Goal: Task Accomplishment & Management: Complete application form

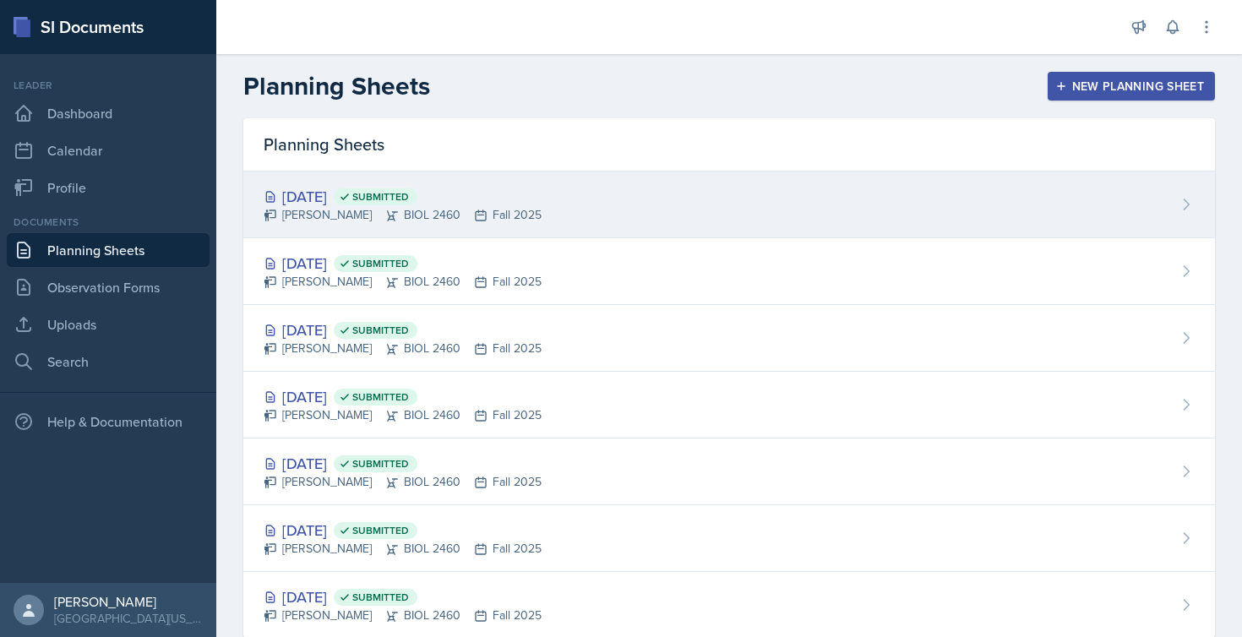
click at [341, 208] on div "[PERSON_NAME] BIOL 2460 Fall 2025" at bounding box center [403, 215] width 278 height 18
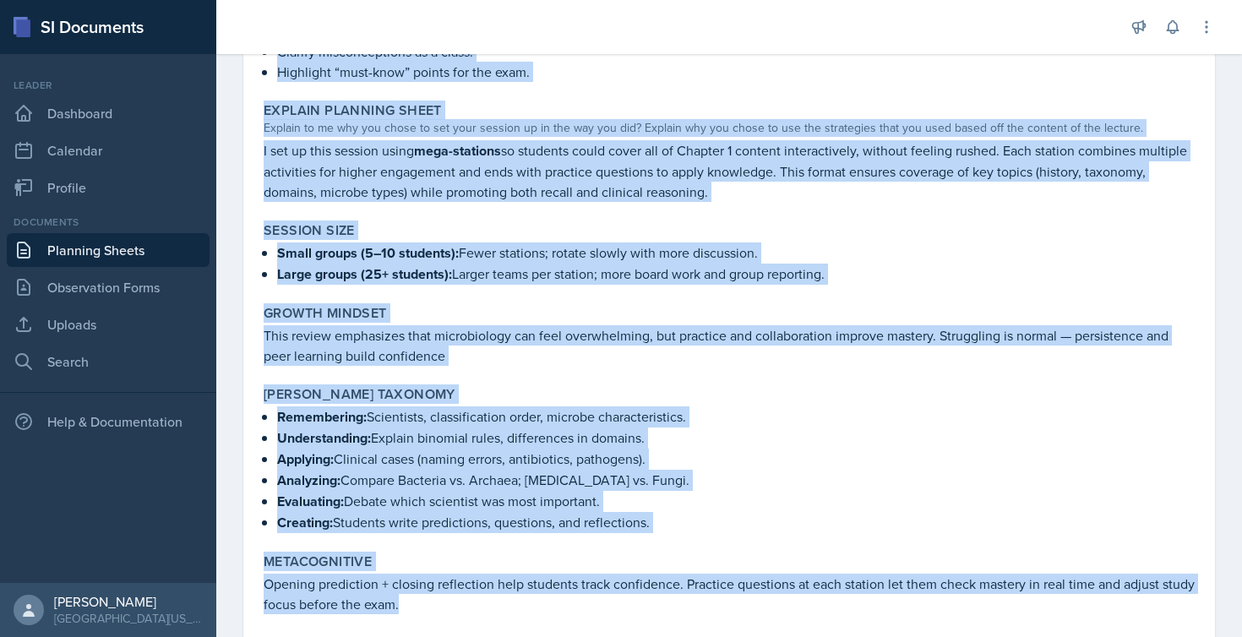
scroll to position [1754, 0]
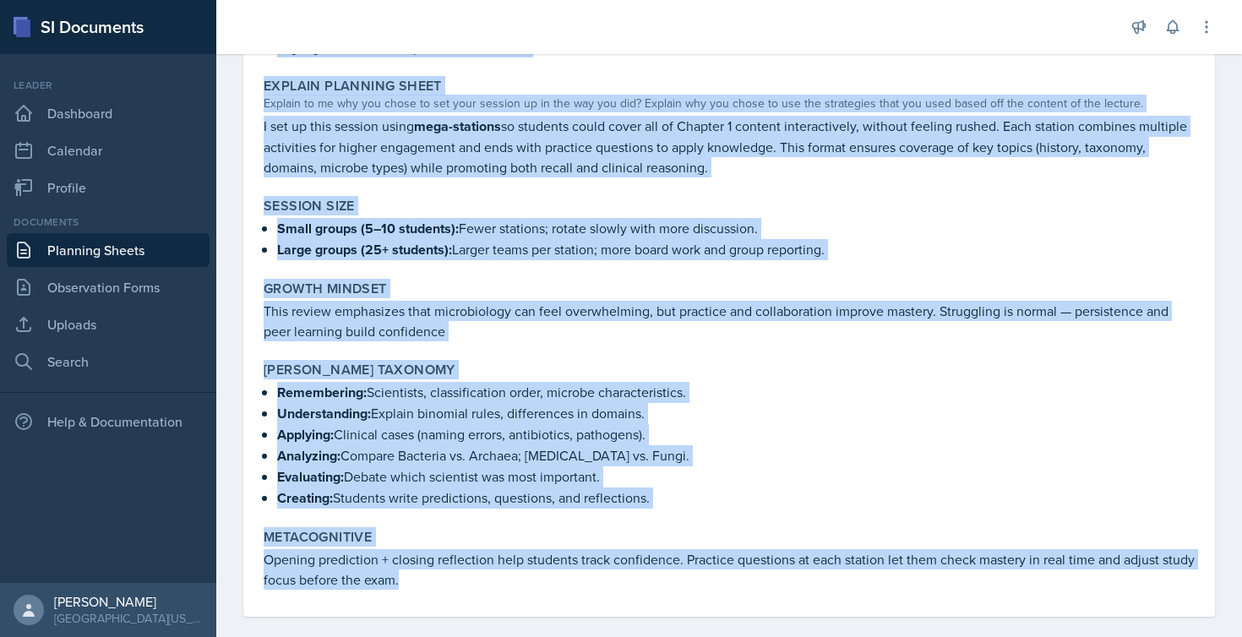
drag, startPoint x: 265, startPoint y: 228, endPoint x: 552, endPoint y: 708, distance: 559.5
click at [552, 636] on html "SI Documents Leader Dashboard Calendar Profile Documents Planning Sheets Observ…" at bounding box center [621, 318] width 1242 height 637
copy div "Loremip Dolorsit ametc adipisci elit seddoeiusmo tem incididuntutl et dolor mag…"
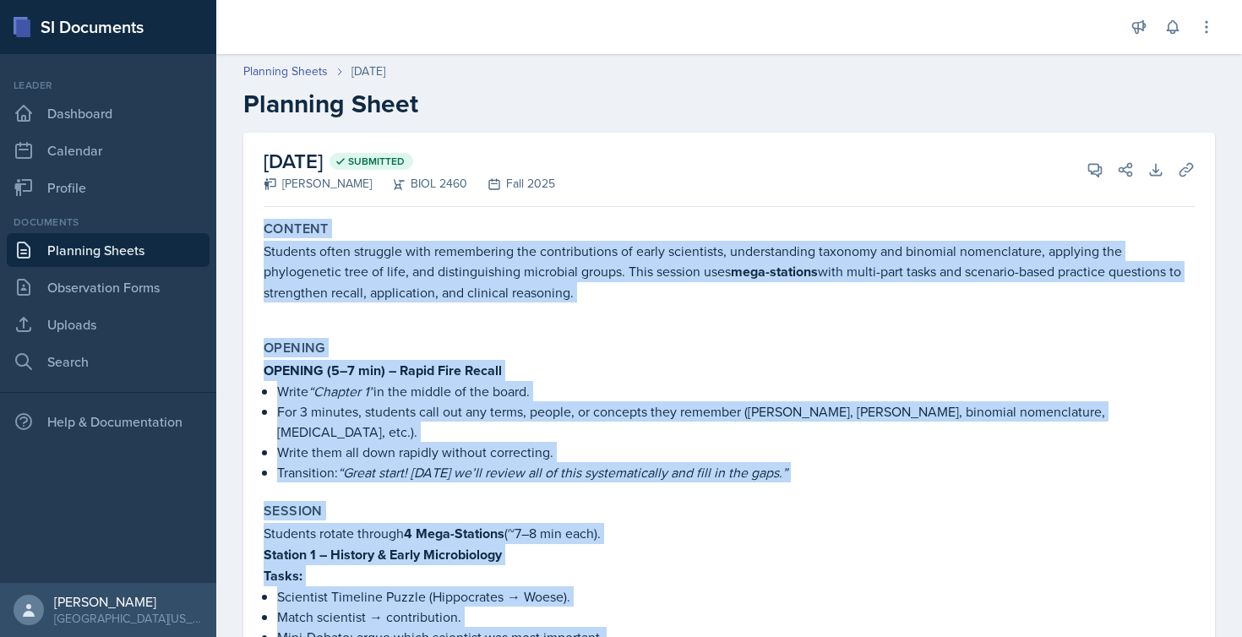
scroll to position [0, 0]
click at [1205, 30] on icon at bounding box center [1206, 27] width 17 height 17
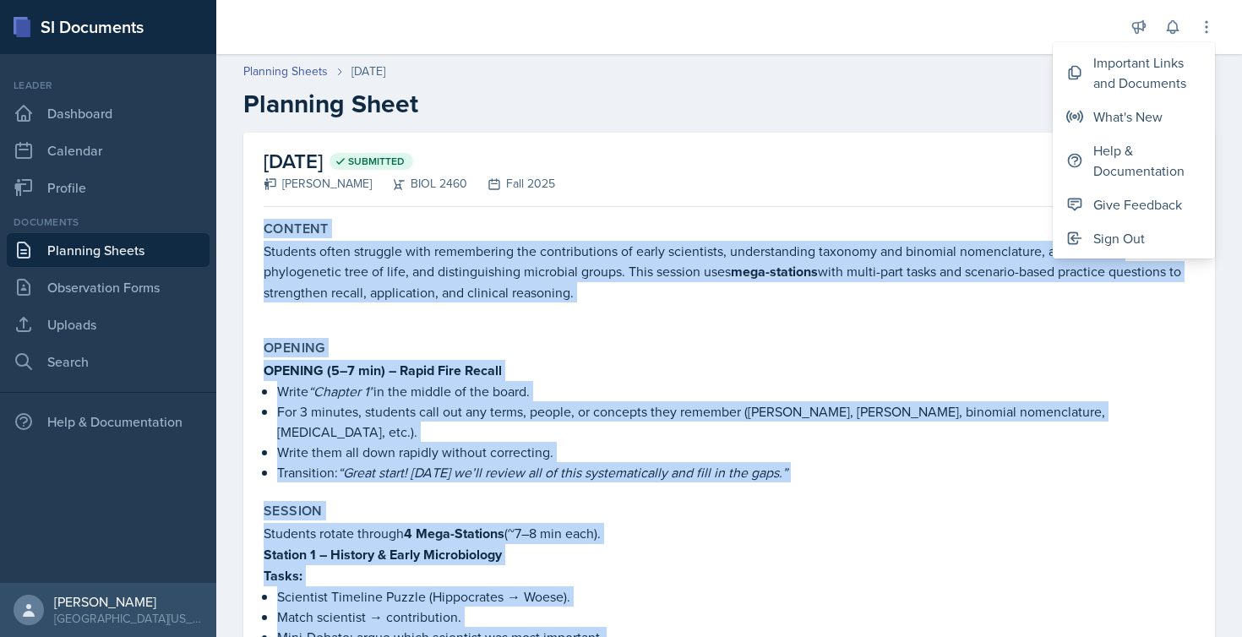
click at [630, 176] on div "[DATE] Submitted [PERSON_NAME] BIOL 2460 Fall 2025 View Comments Comments Send …" at bounding box center [729, 170] width 931 height 74
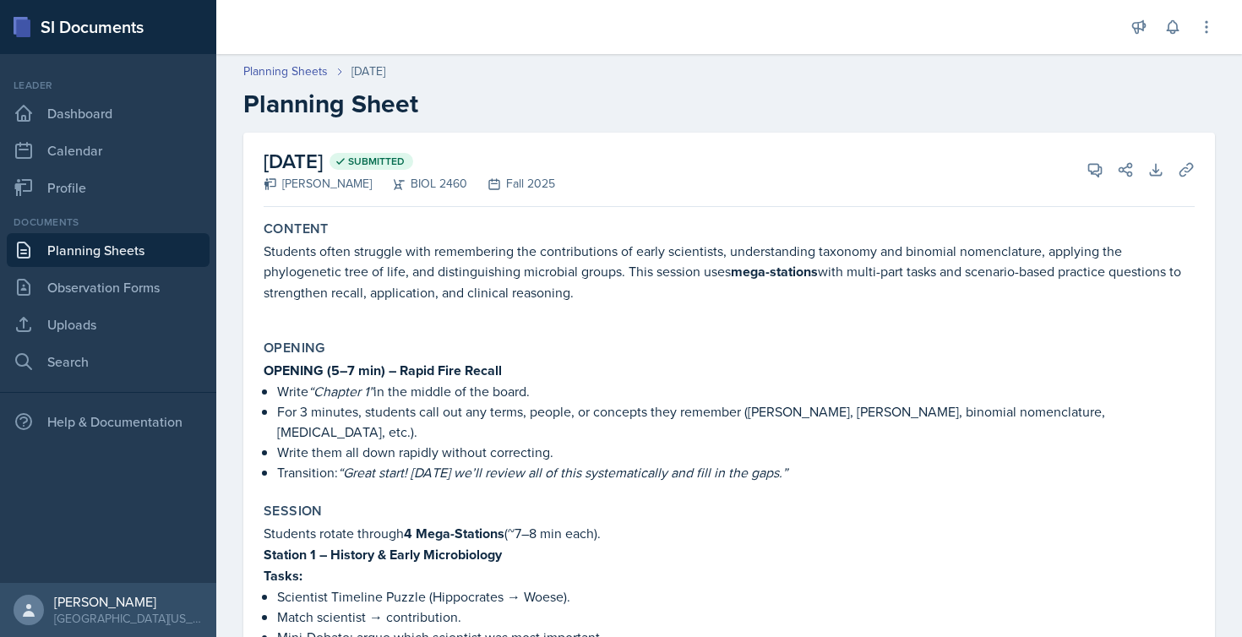
click at [46, 253] on link "Planning Sheets" at bounding box center [108, 250] width 203 height 34
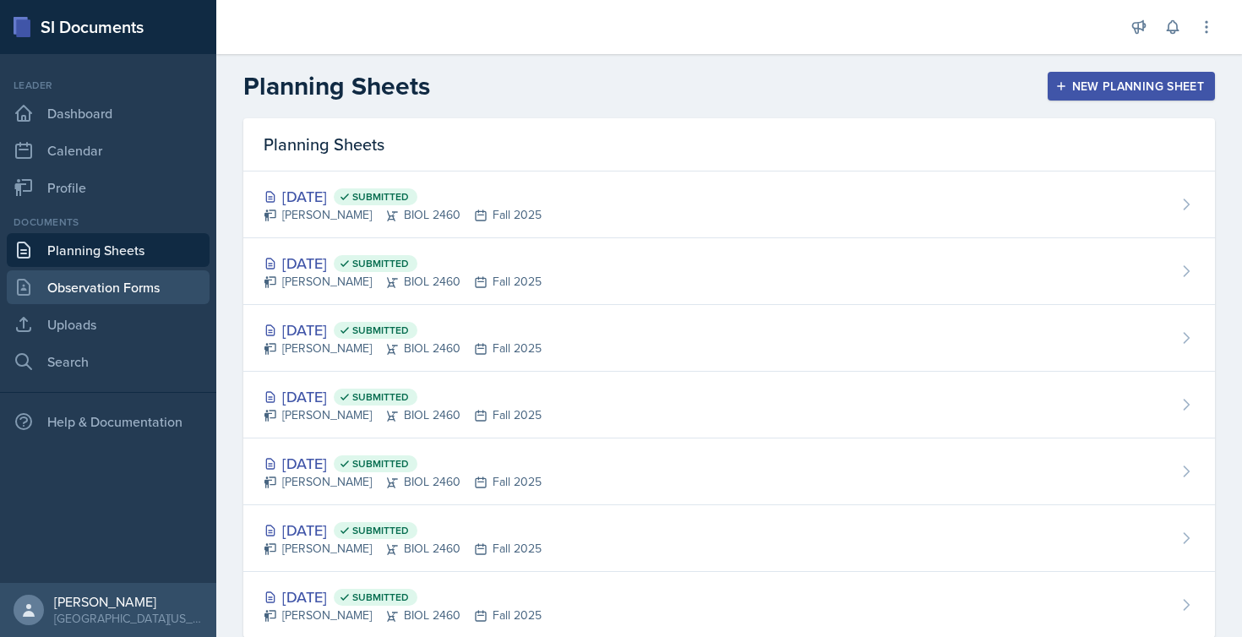
click at [51, 286] on link "Observation Forms" at bounding box center [108, 287] width 203 height 34
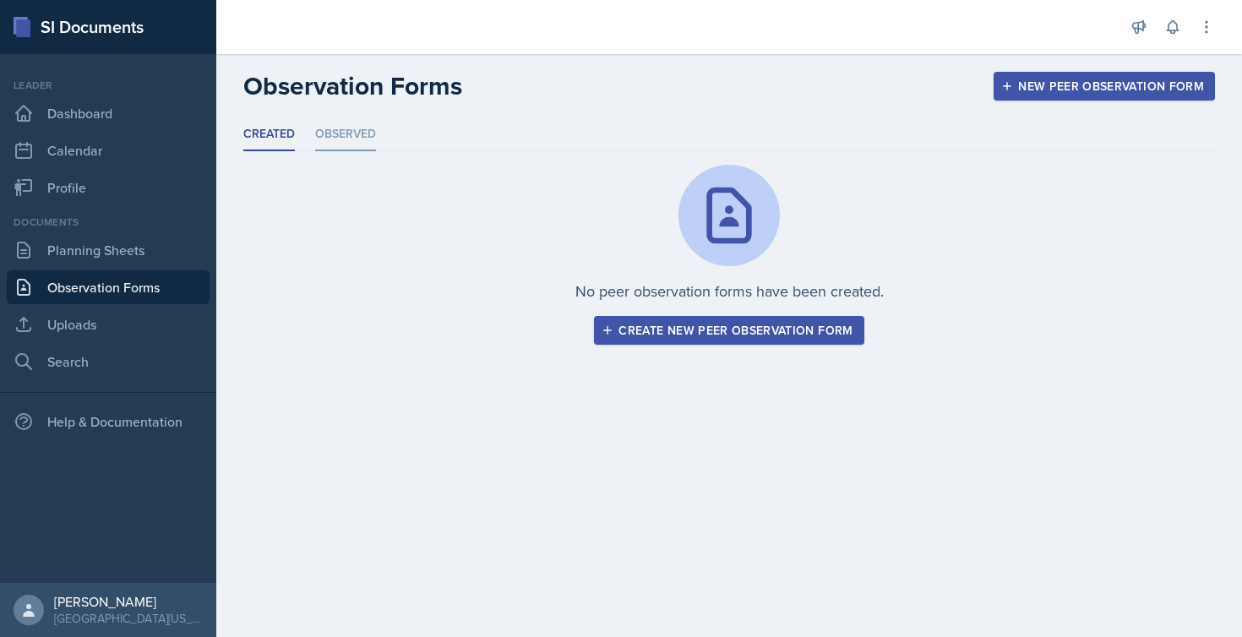
click at [376, 132] on li "Observed" at bounding box center [345, 134] width 61 height 33
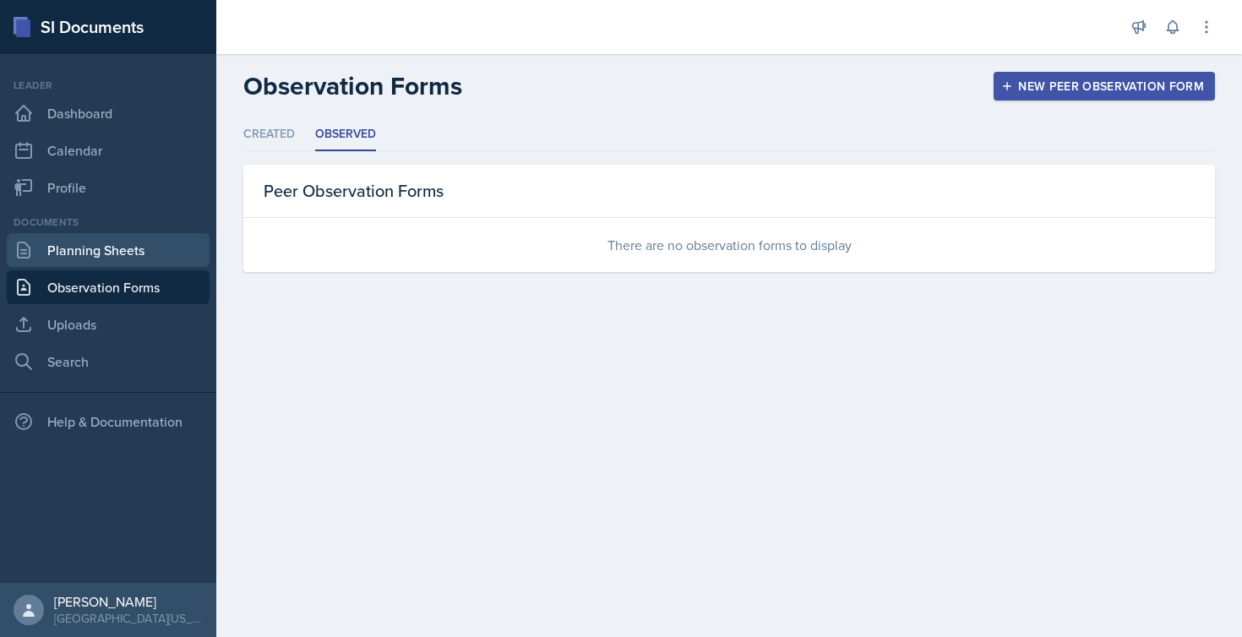
click at [145, 248] on link "Planning Sheets" at bounding box center [108, 250] width 203 height 34
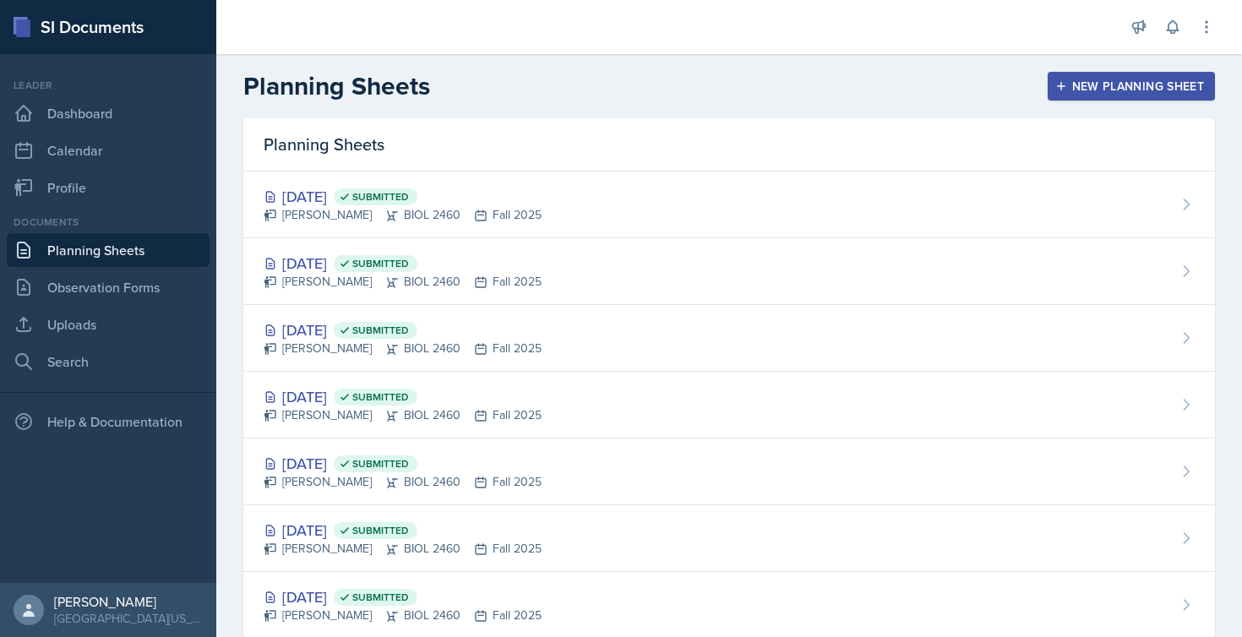
click at [1056, 83] on icon "button" at bounding box center [1062, 86] width 12 height 12
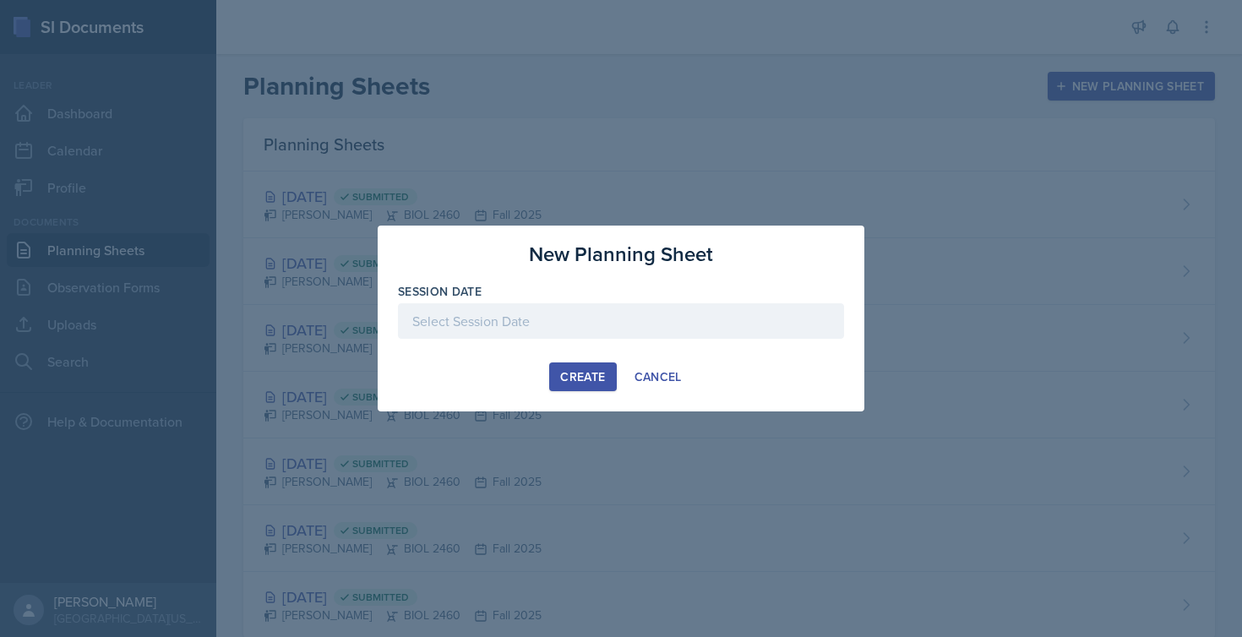
click at [566, 317] on div at bounding box center [621, 320] width 446 height 35
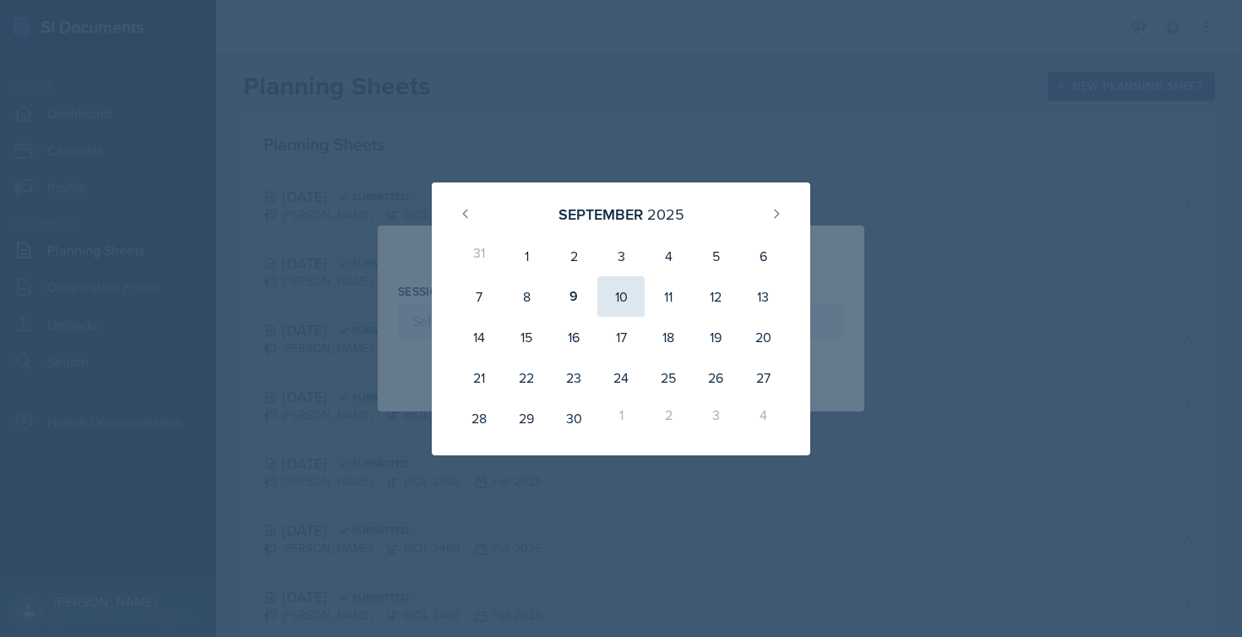
click at [621, 297] on div "10" at bounding box center [621, 296] width 47 height 41
type input "[DATE]"
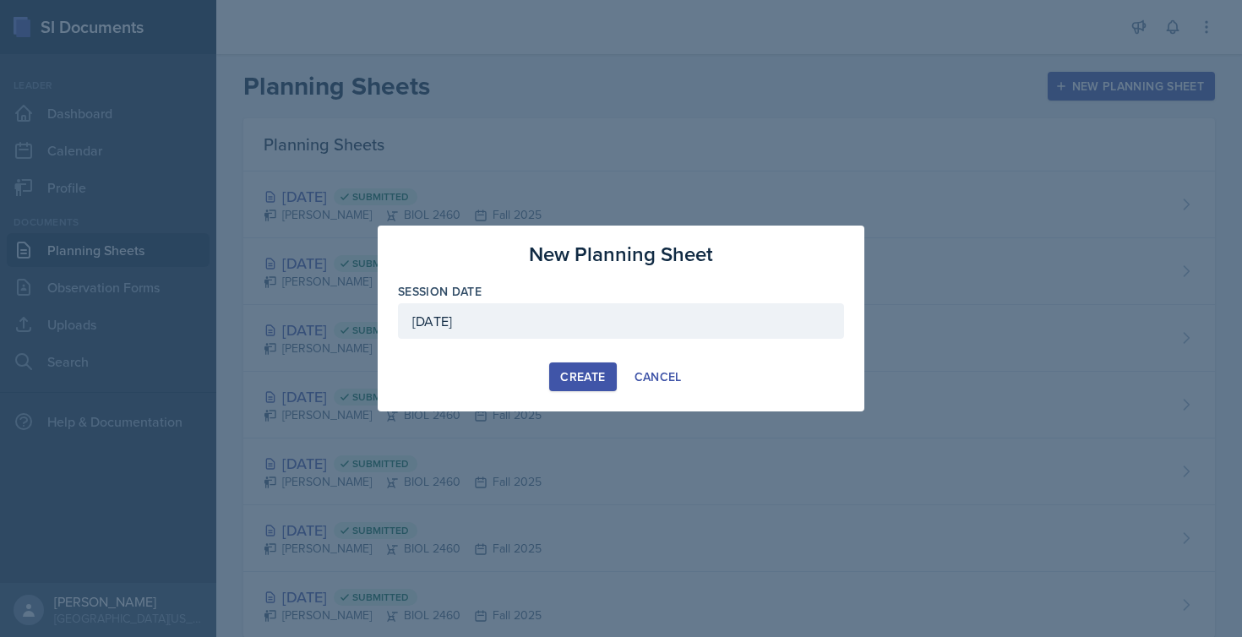
click at [577, 370] on div "Create" at bounding box center [582, 377] width 45 height 14
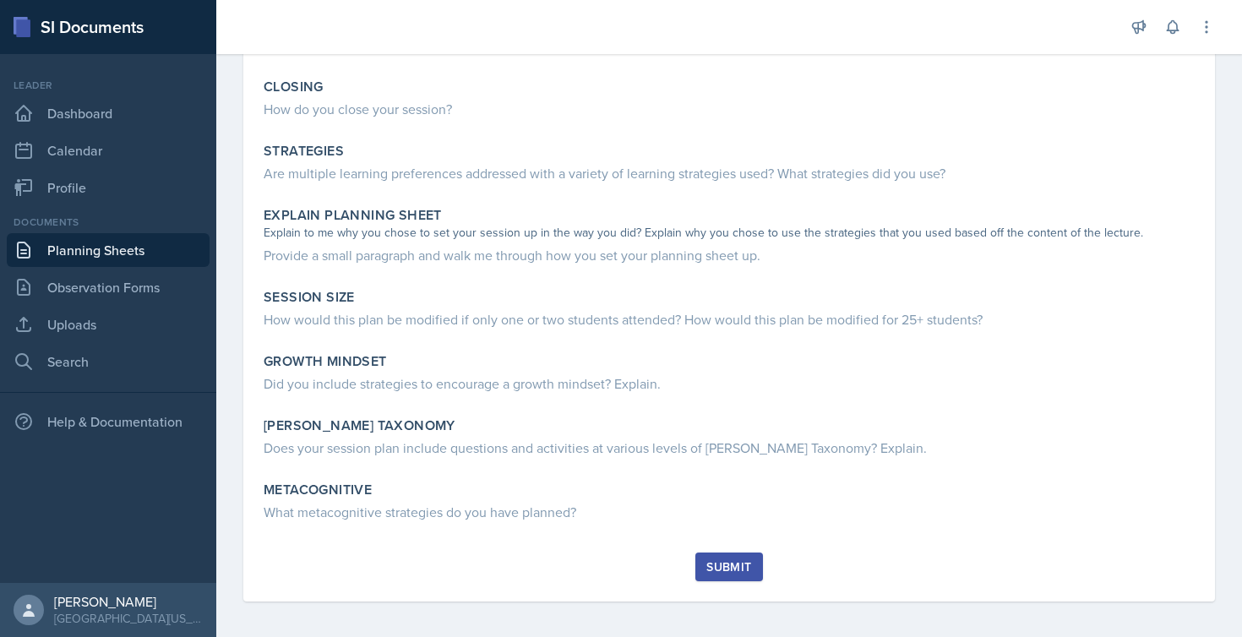
scroll to position [340, 0]
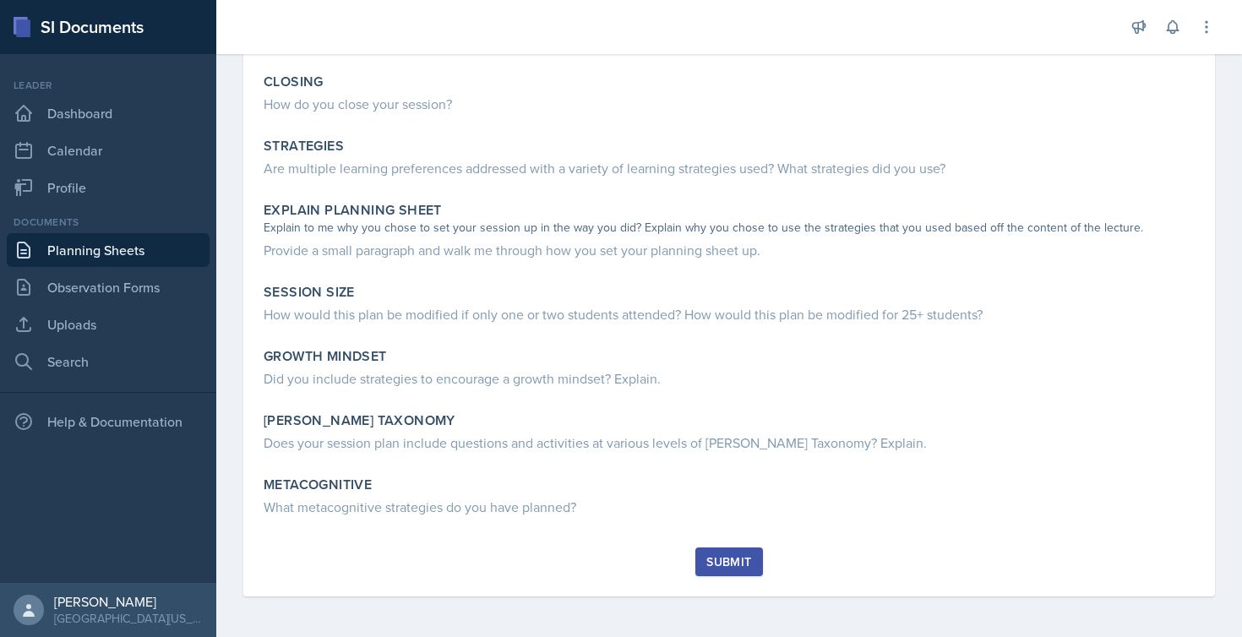
drag, startPoint x: 260, startPoint y: 217, endPoint x: 627, endPoint y: 655, distance: 571.1
click at [627, 636] on html "SI Documents Leader Dashboard Calendar Profile Documents Planning Sheets Observ…" at bounding box center [621, 318] width 1242 height 637
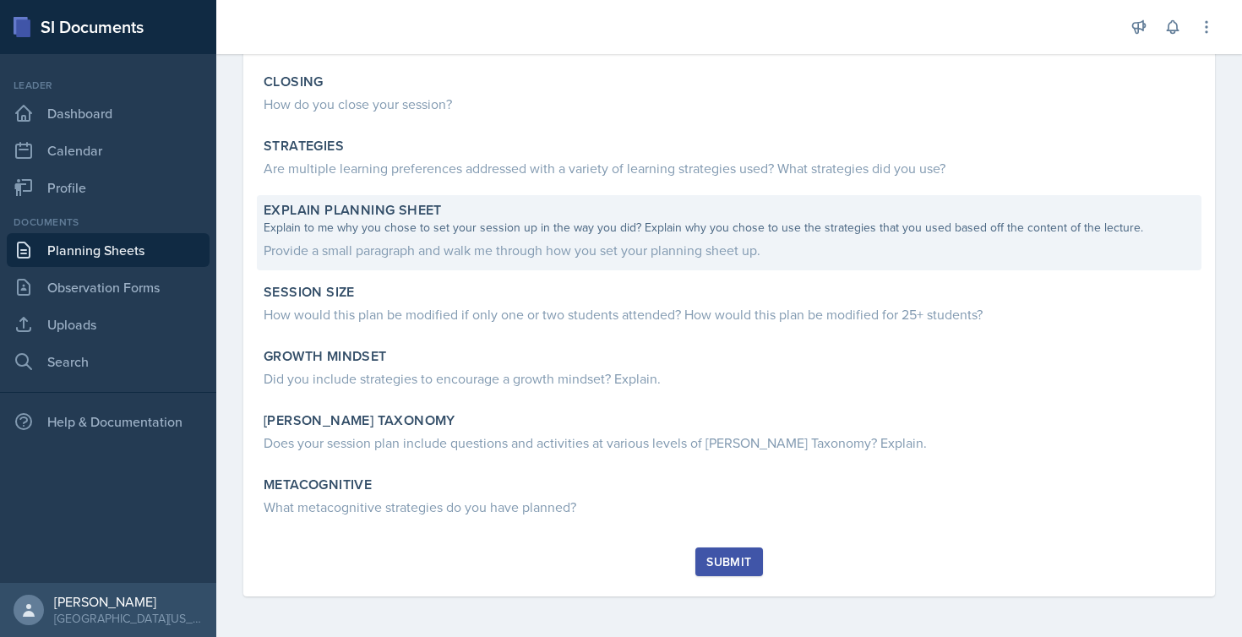
copy div "Loremip Dolo sit ame cons adipiscinge seddoei temp inc utlabor? Etdolor Mag al …"
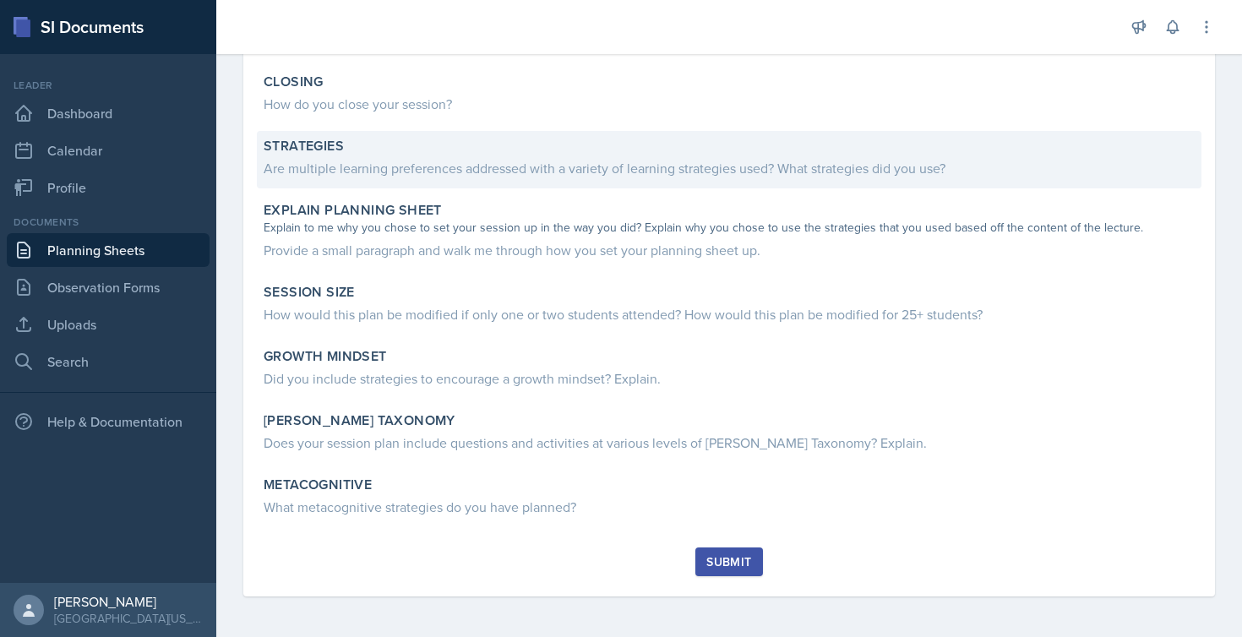
click at [413, 171] on div "Are multiple learning preferences addressed with a variety of learning strategi…" at bounding box center [729, 168] width 931 height 20
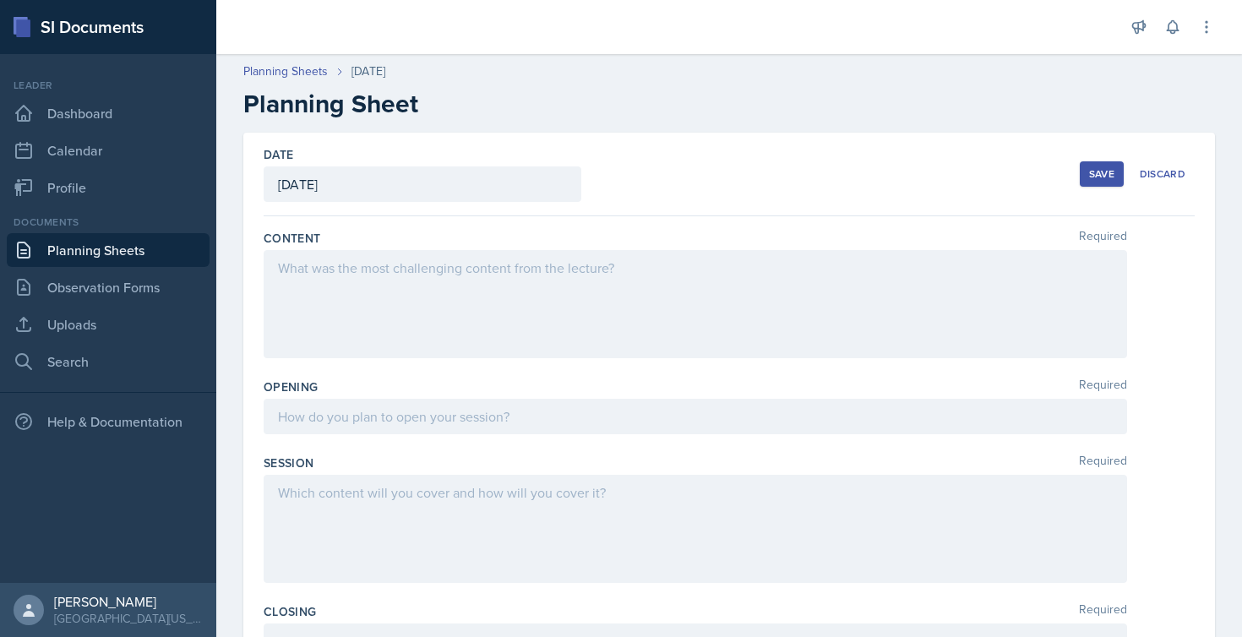
scroll to position [0, 0]
click at [419, 184] on div "[DATE]" at bounding box center [423, 183] width 318 height 35
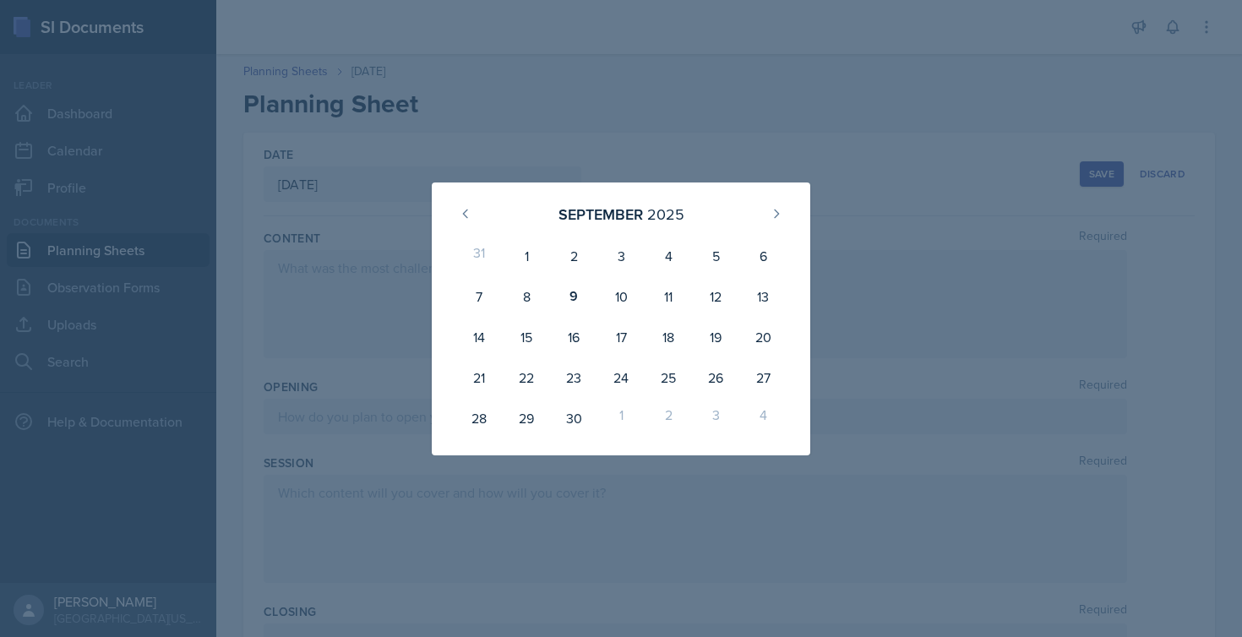
click at [521, 131] on div at bounding box center [621, 318] width 1242 height 637
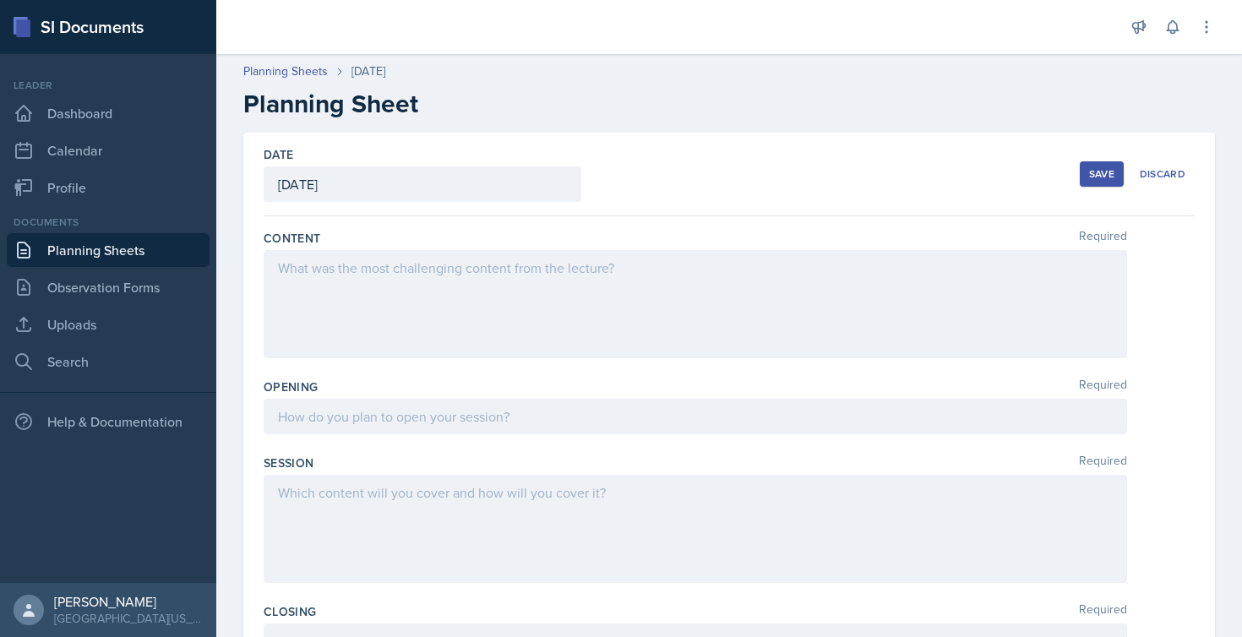
click at [412, 287] on div at bounding box center [696, 304] width 864 height 108
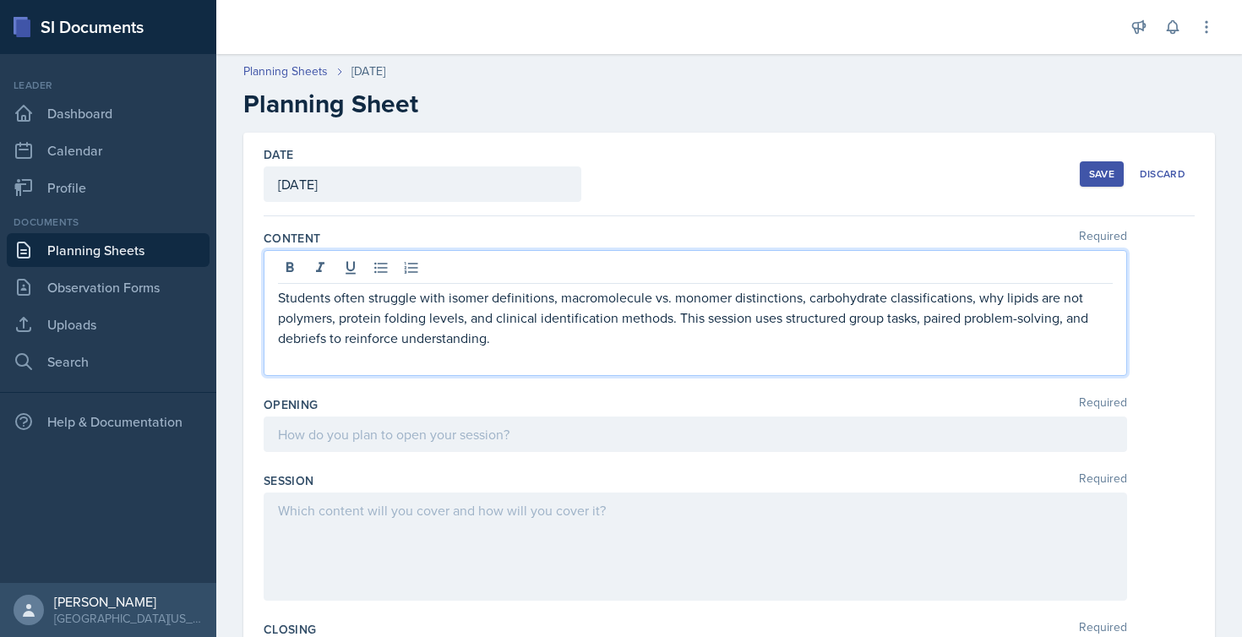
click at [372, 431] on div at bounding box center [696, 434] width 864 height 35
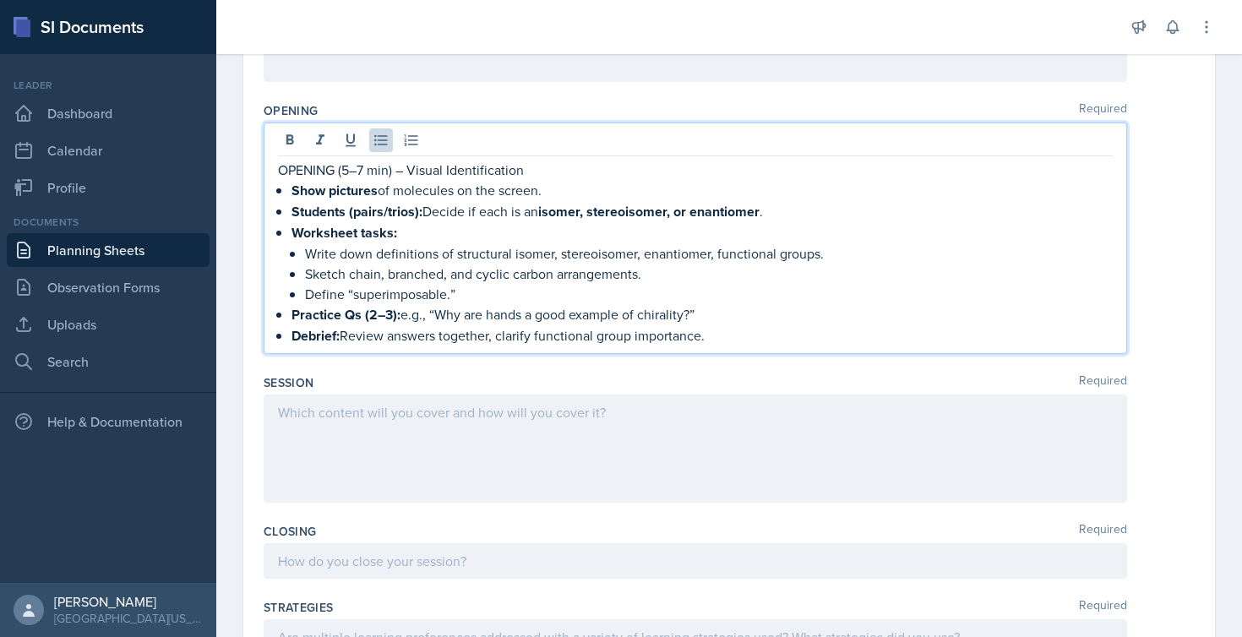
scroll to position [288, 0]
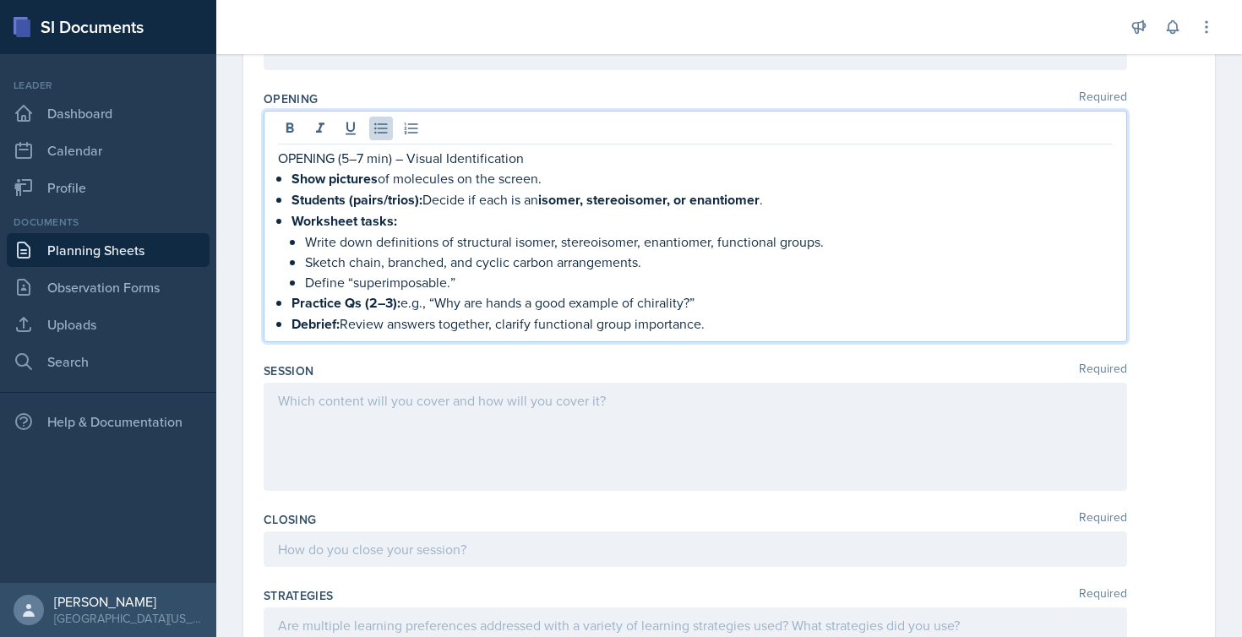
click at [440, 425] on div at bounding box center [696, 437] width 864 height 108
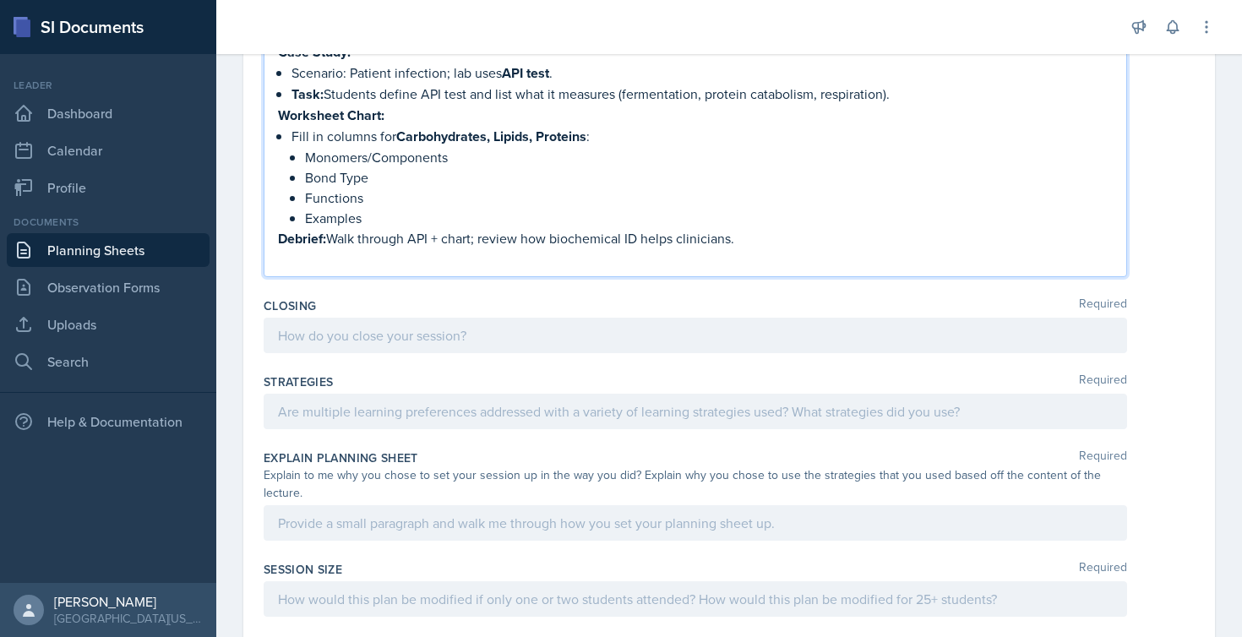
scroll to position [1493, 0]
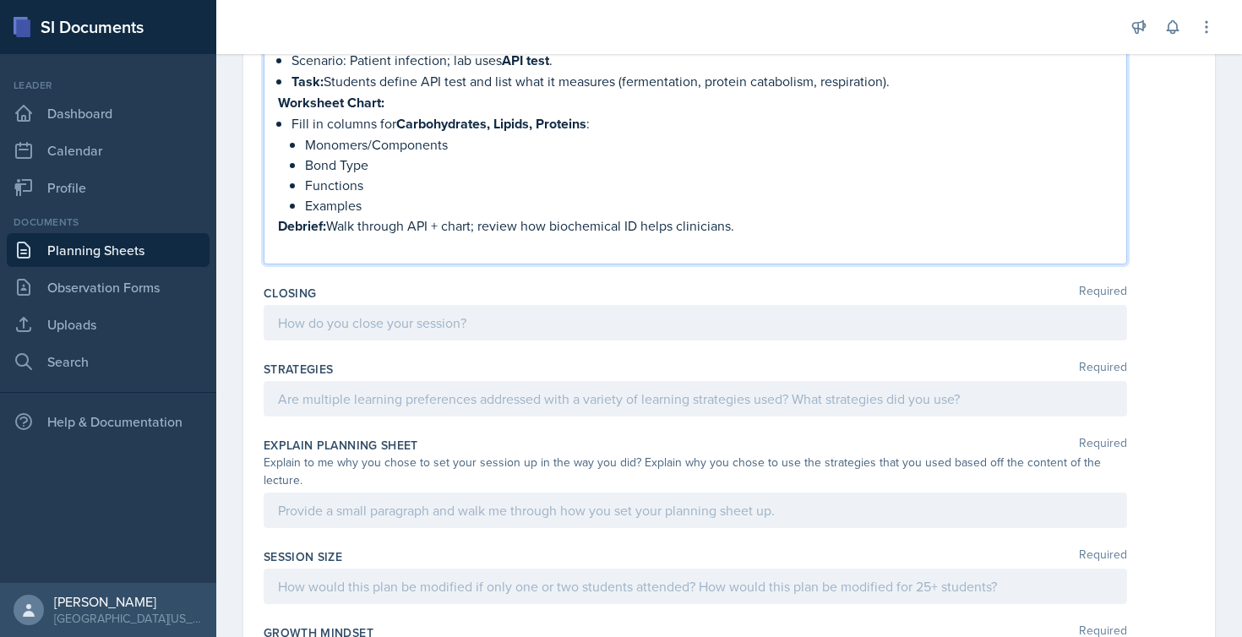
click at [360, 331] on div at bounding box center [696, 322] width 864 height 35
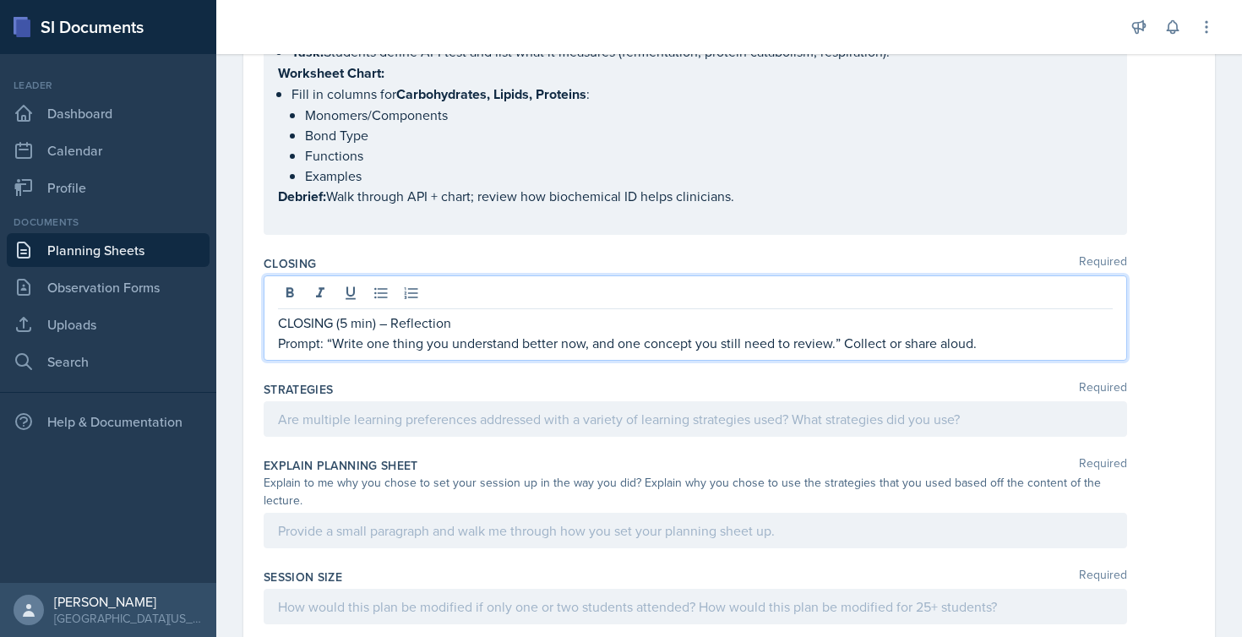
click at [331, 422] on div at bounding box center [696, 418] width 864 height 35
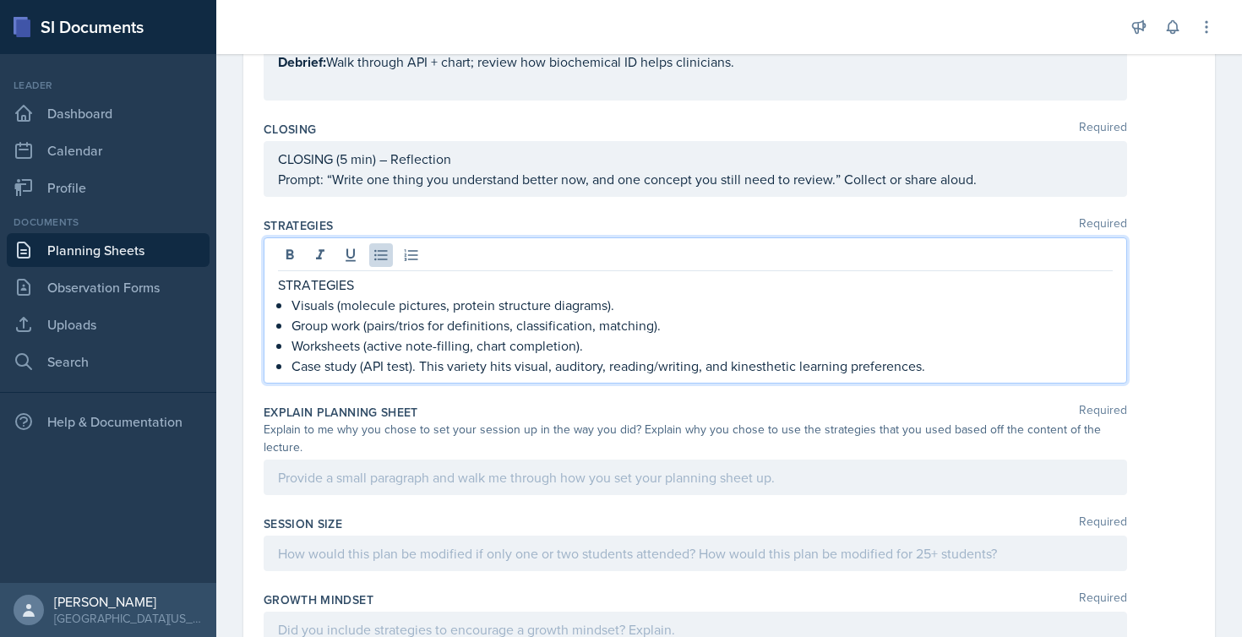
scroll to position [1692, 0]
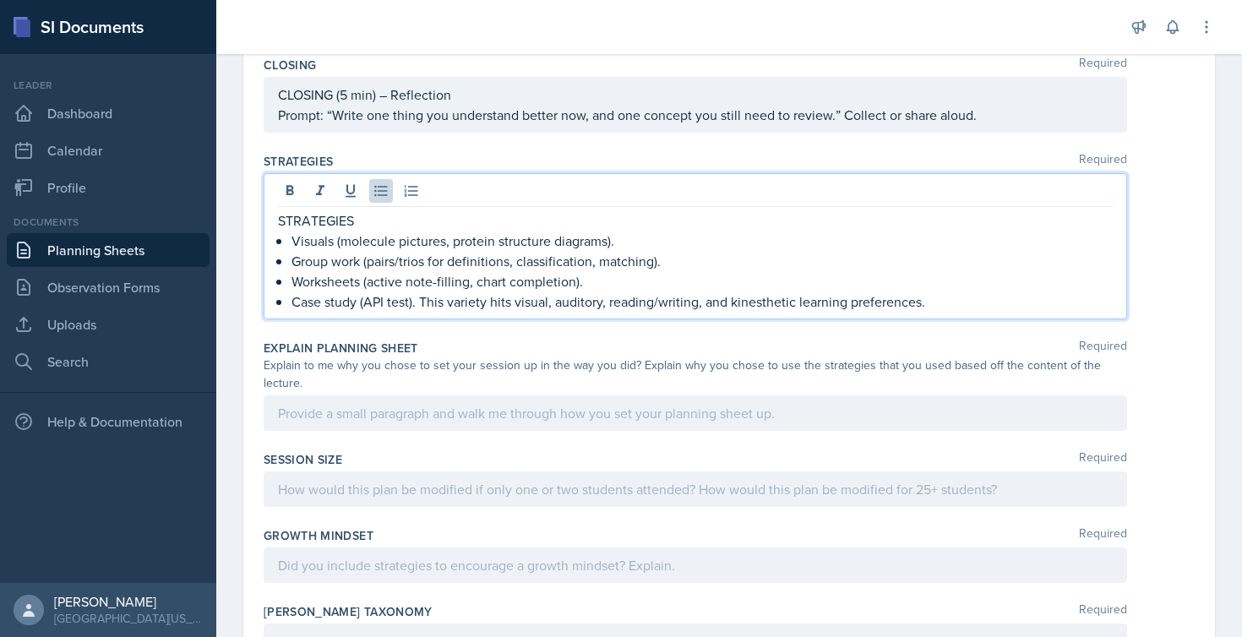
click at [347, 416] on div at bounding box center [696, 413] width 864 height 35
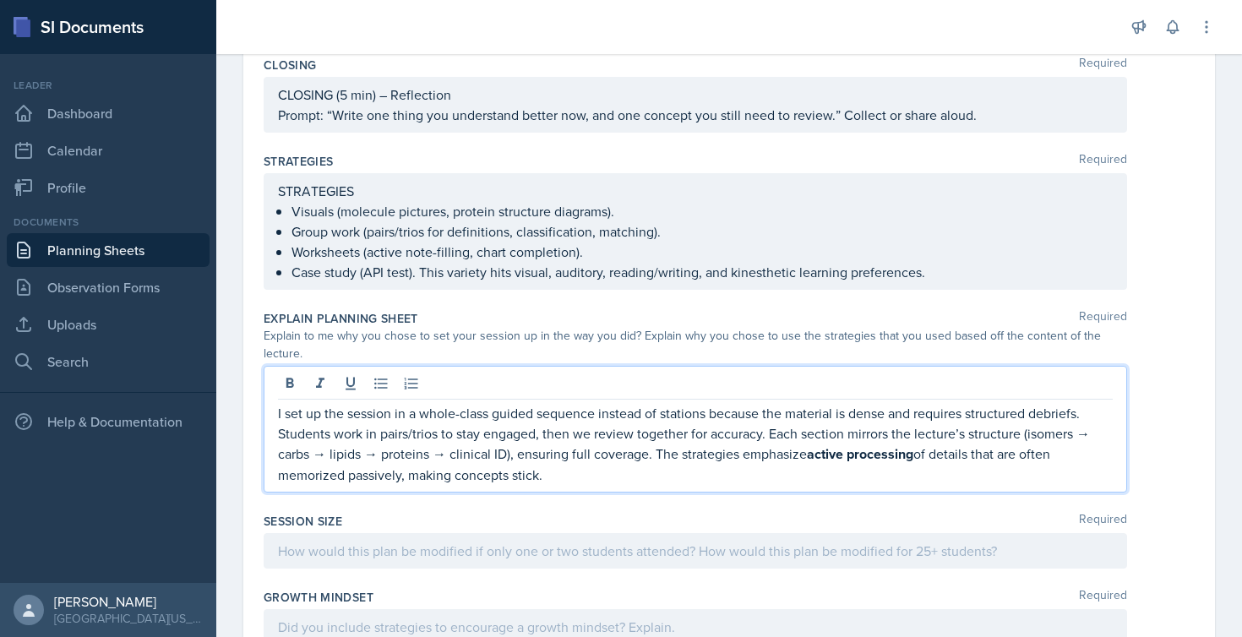
click at [385, 553] on div at bounding box center [696, 550] width 864 height 35
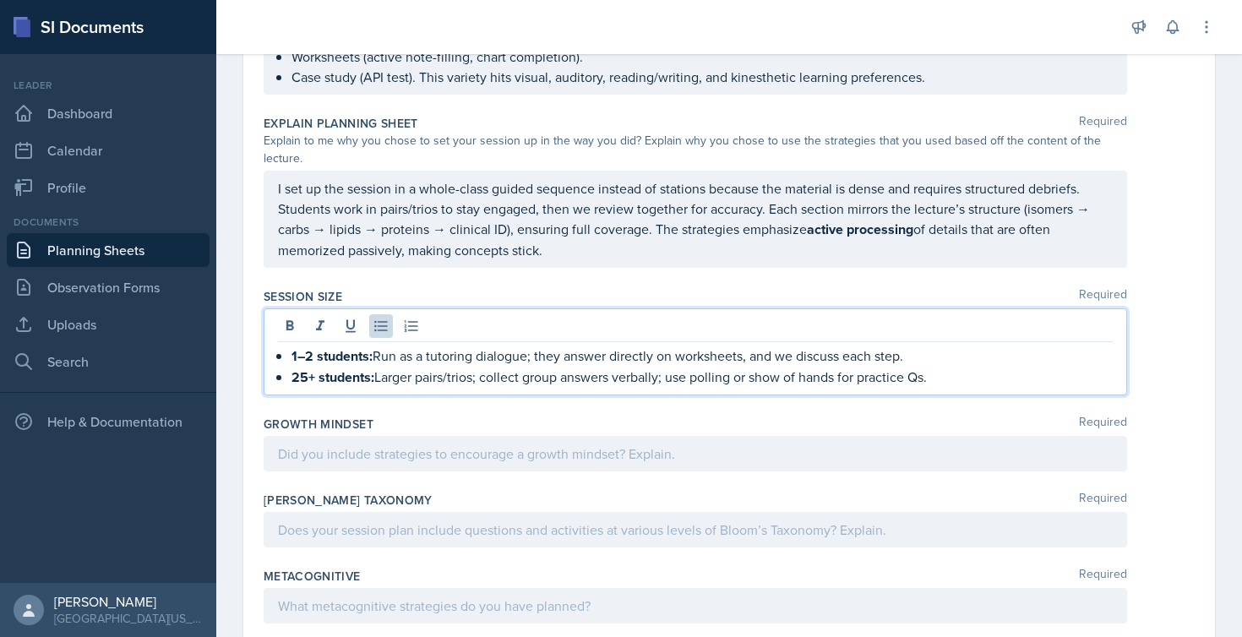
scroll to position [1898, 0]
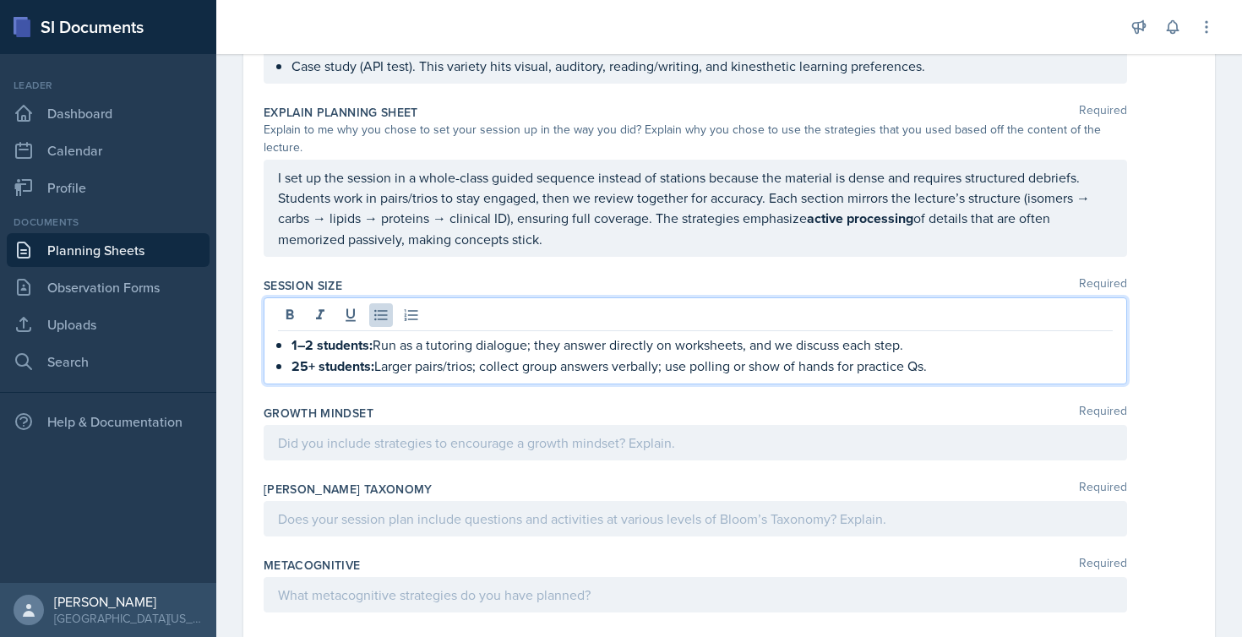
click at [362, 447] on div at bounding box center [696, 442] width 864 height 35
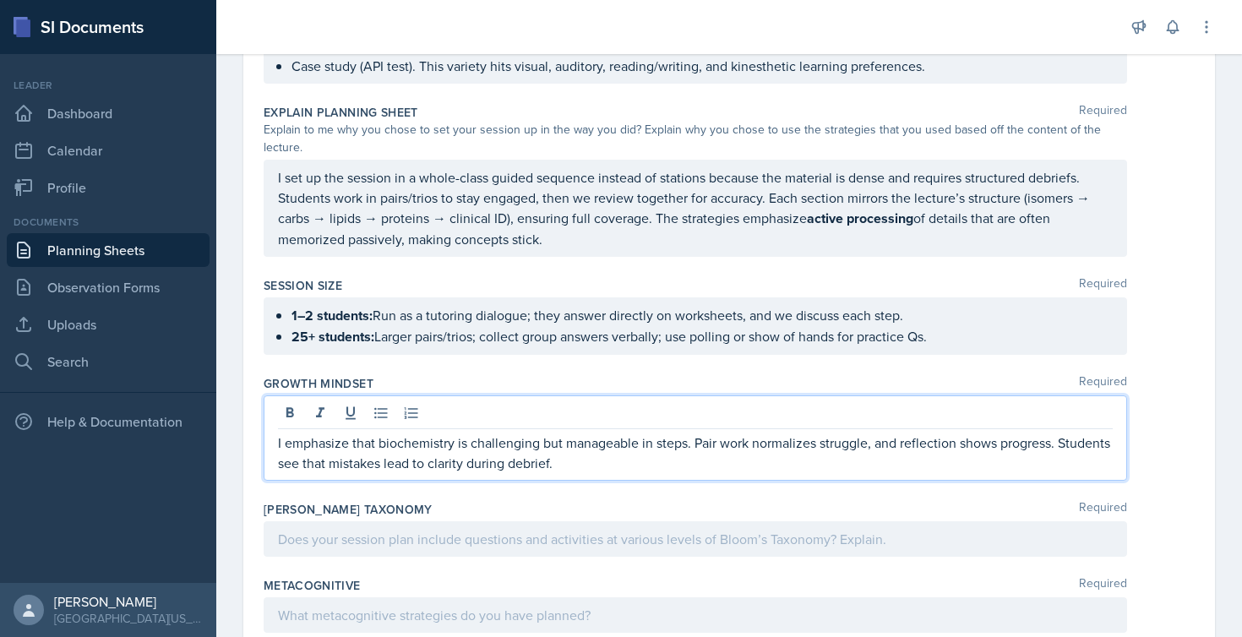
click at [374, 543] on div at bounding box center [696, 538] width 864 height 35
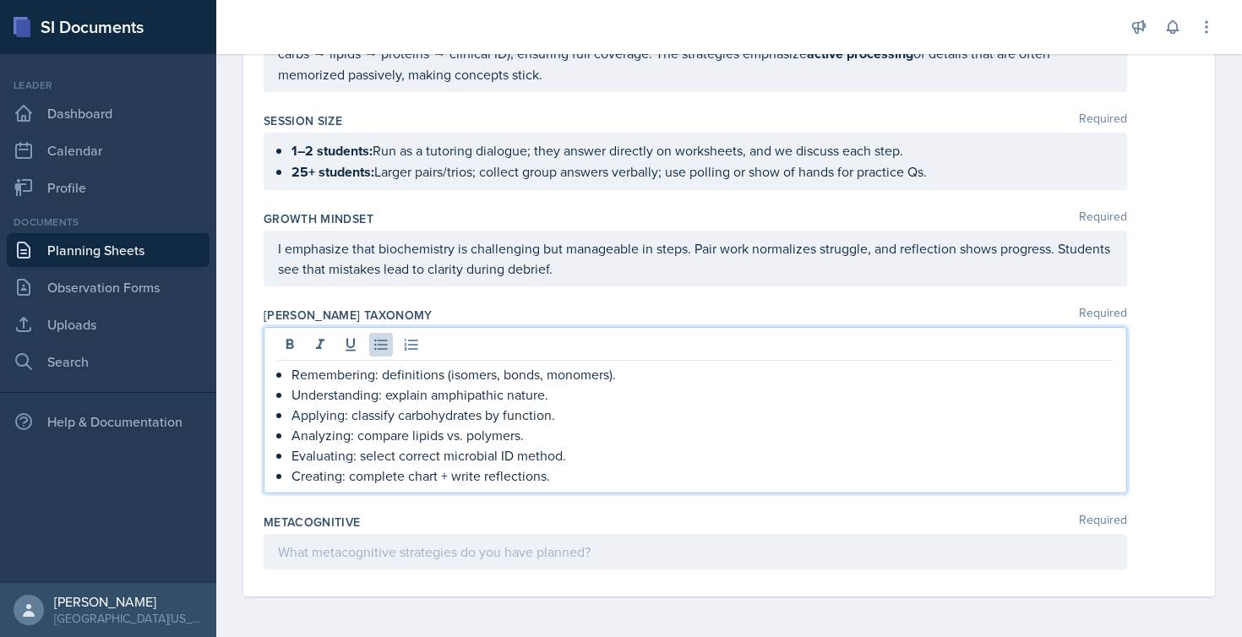
scroll to position [2063, 0]
click at [414, 546] on div at bounding box center [696, 551] width 864 height 35
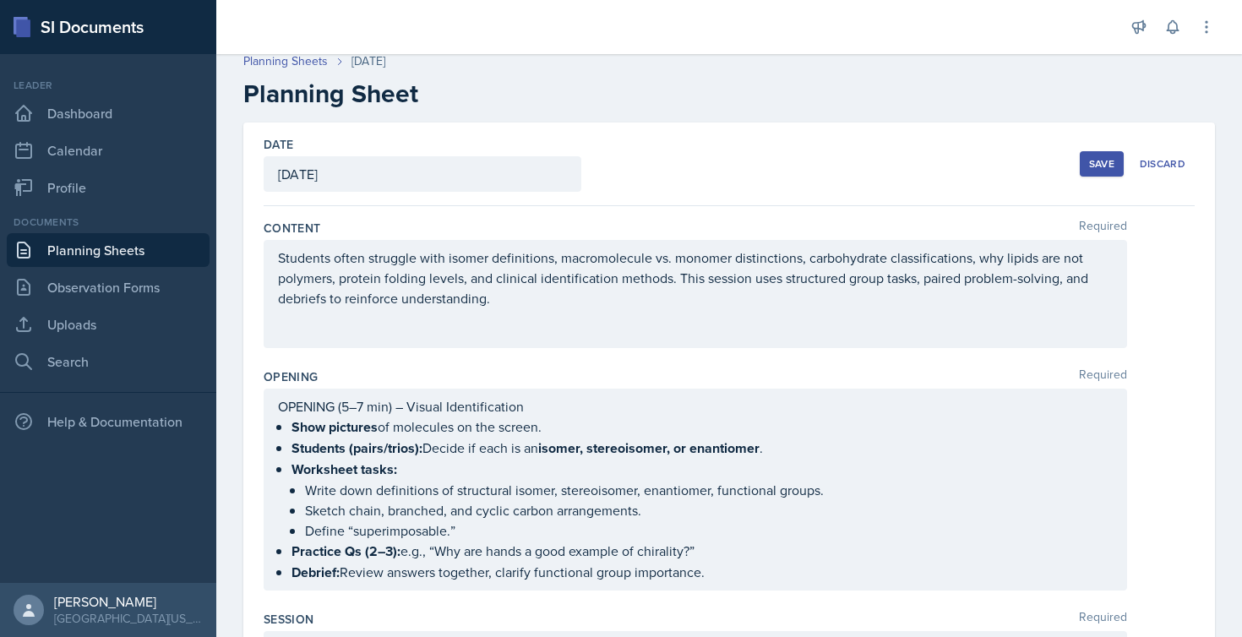
scroll to position [8, 0]
